Goal: Check status: Check status

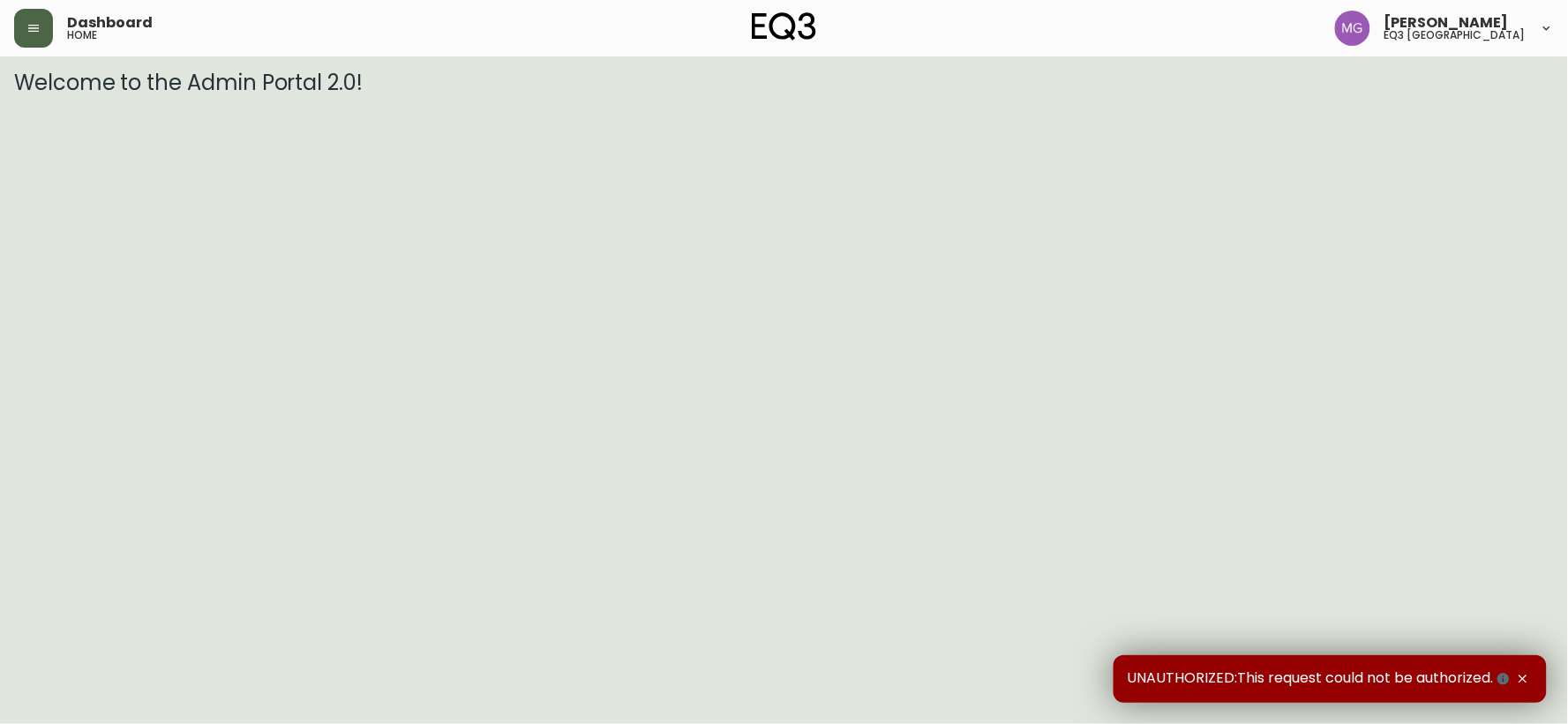
click at [30, 39] on button "button" at bounding box center [33, 27] width 39 height 39
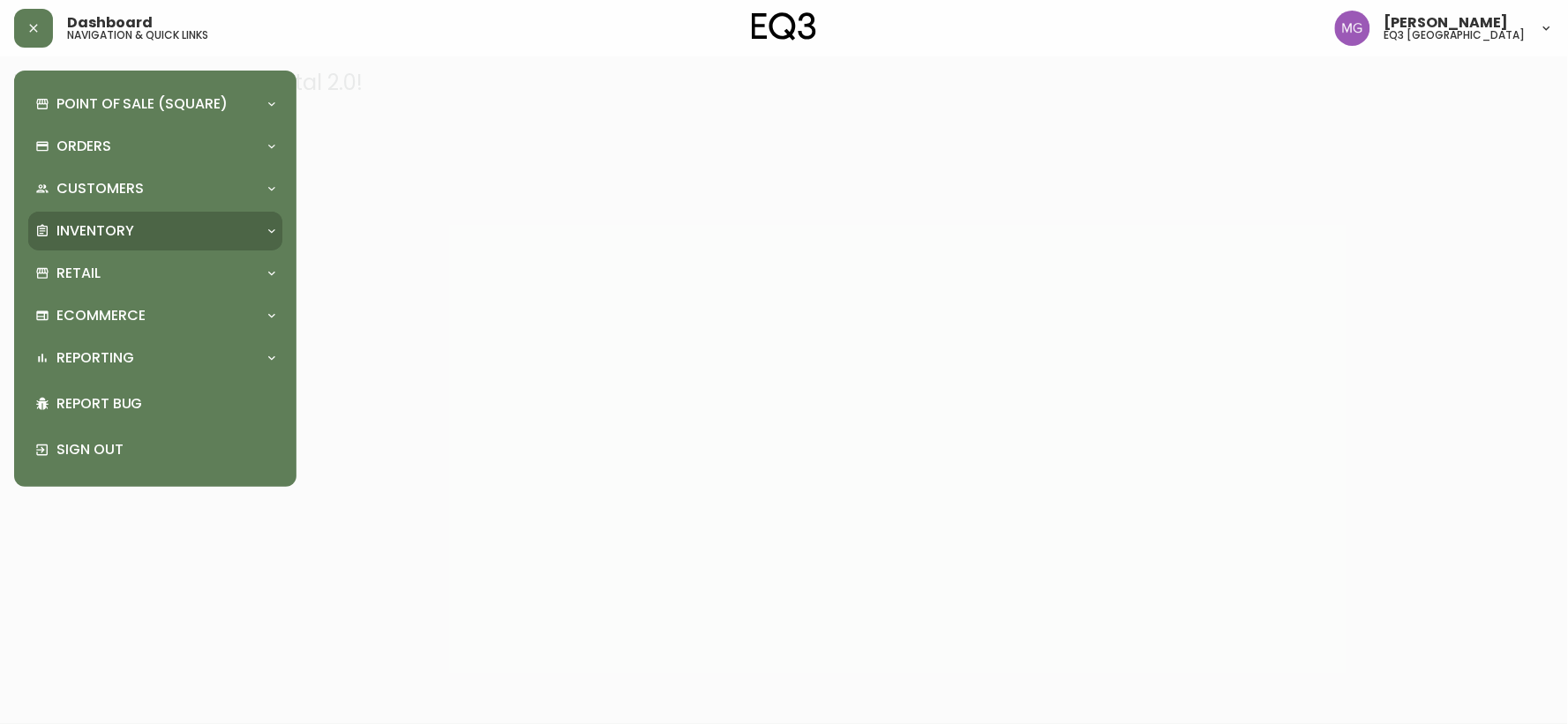
click at [51, 236] on div "Inventory" at bounding box center [146, 231] width 223 height 19
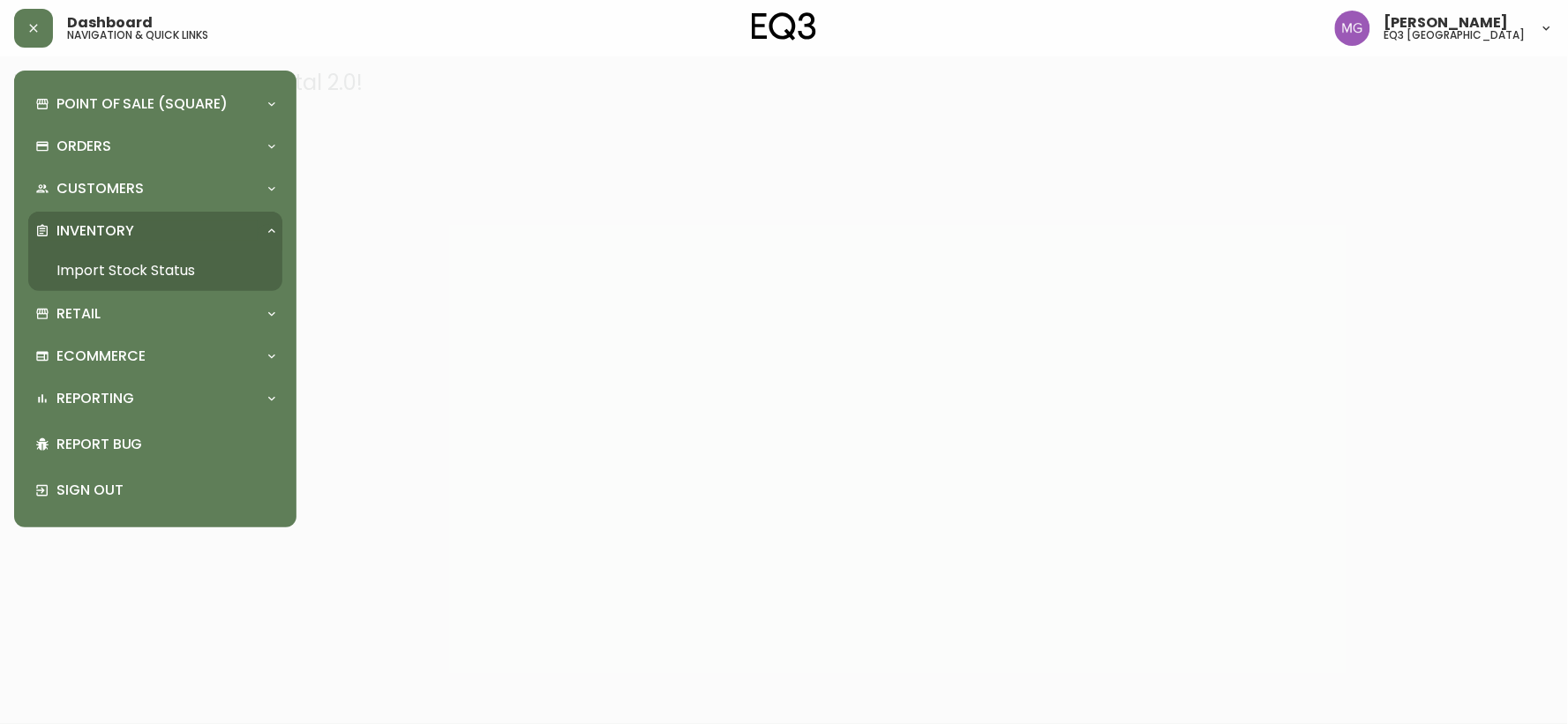
click at [80, 265] on link "Import Stock Status" at bounding box center [155, 270] width 254 height 41
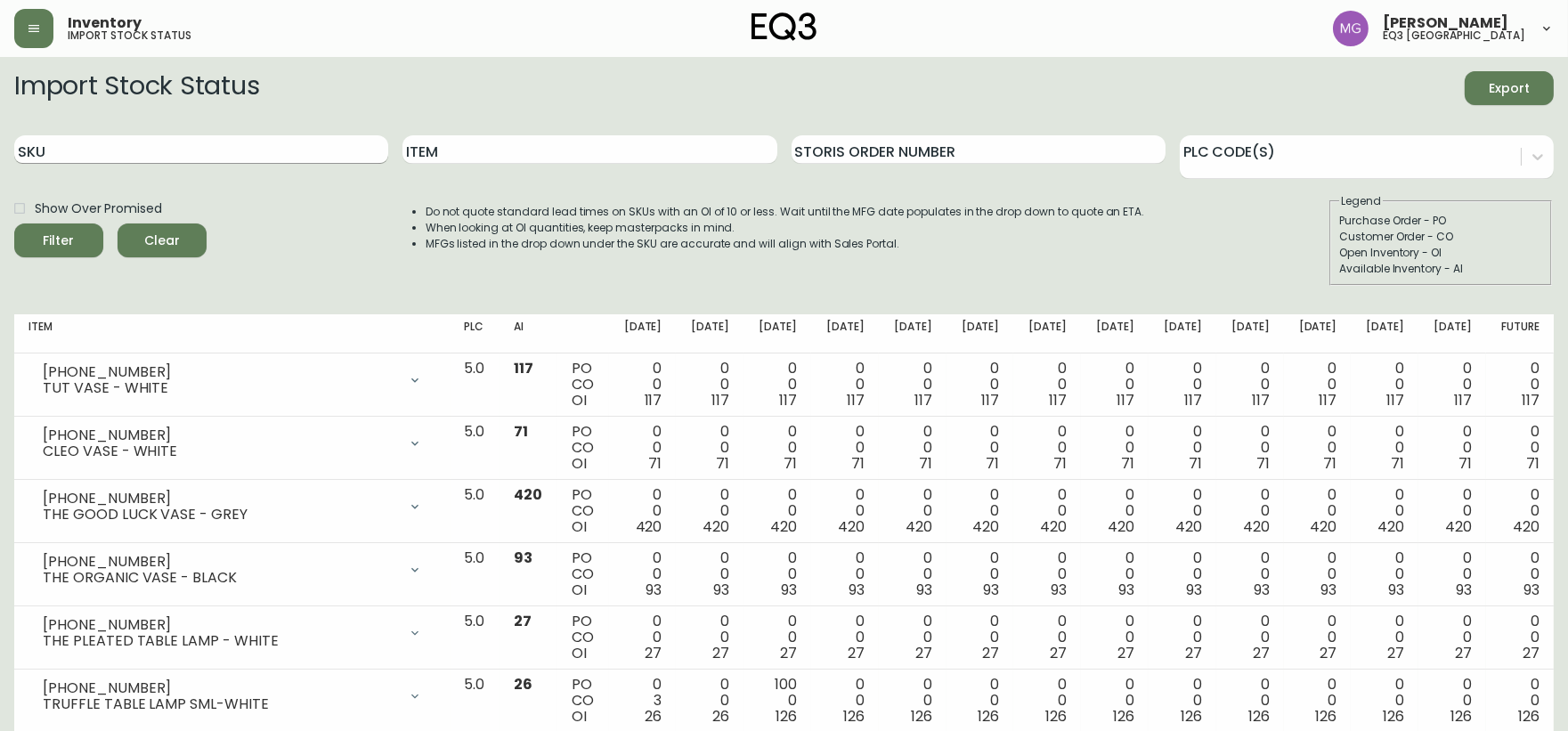
click at [271, 140] on input "SKU" at bounding box center [201, 150] width 374 height 29
type input "[PHONE_NUMBER]"
click at [14, 224] on button "Filter" at bounding box center [58, 240] width 89 height 33
